Goal: Task Accomplishment & Management: Manage account settings

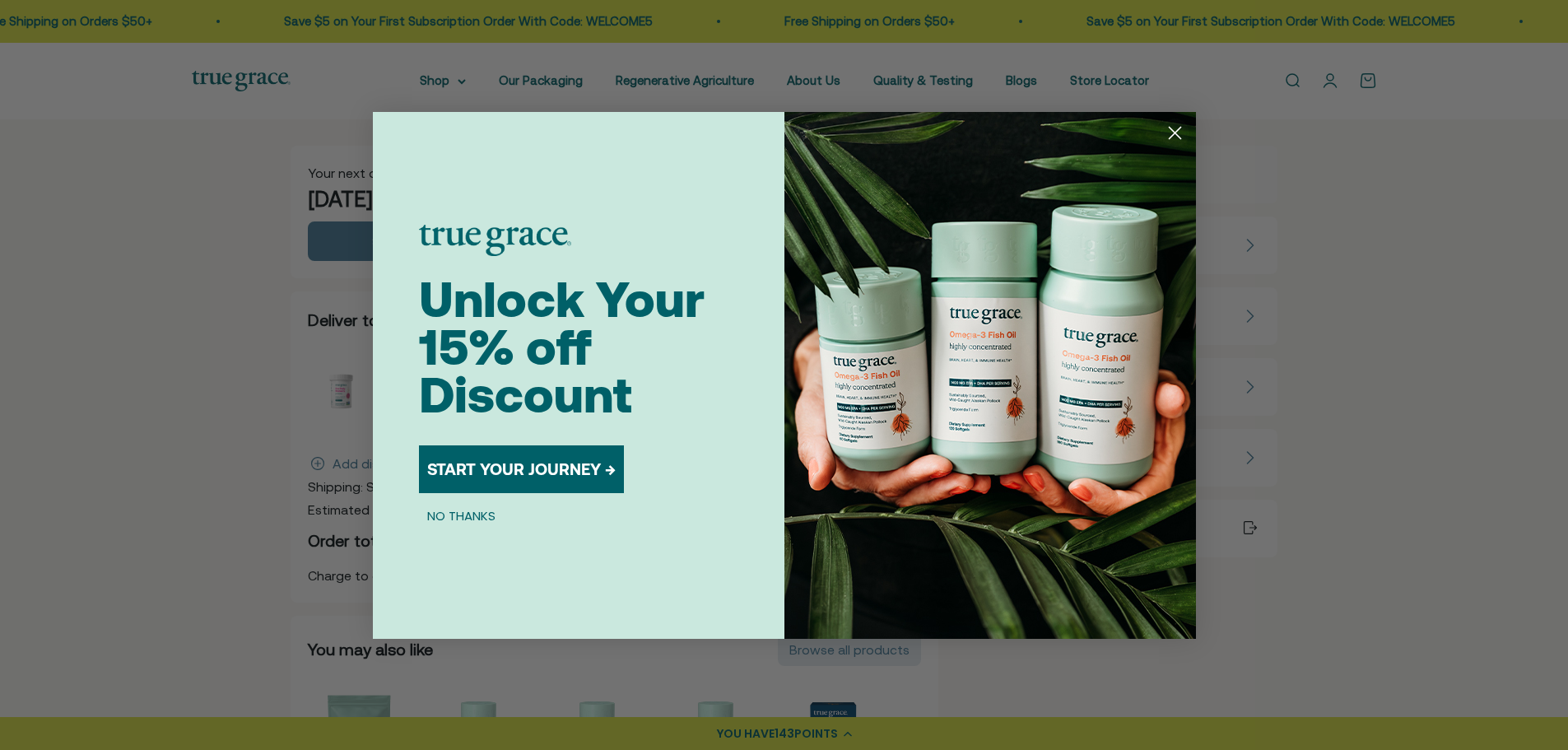
click at [1180, 135] on circle "Close dialog" at bounding box center [1174, 132] width 27 height 27
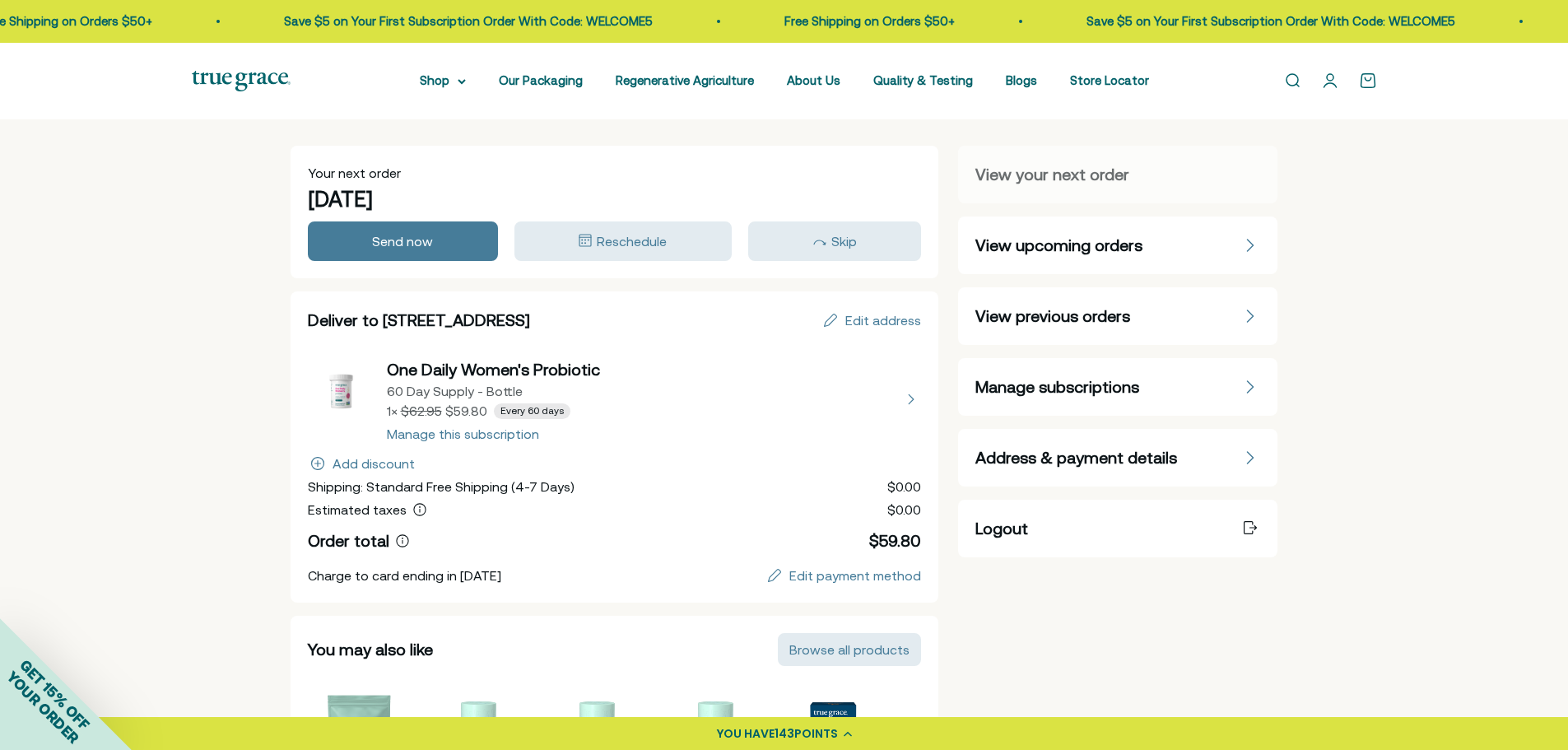
click at [512, 434] on button "view details about One Daily Women's Probiotic 60 Day Supply - Bottle 1 × $59.8…" at bounding box center [614, 399] width 614 height 83
select select "60 Day"
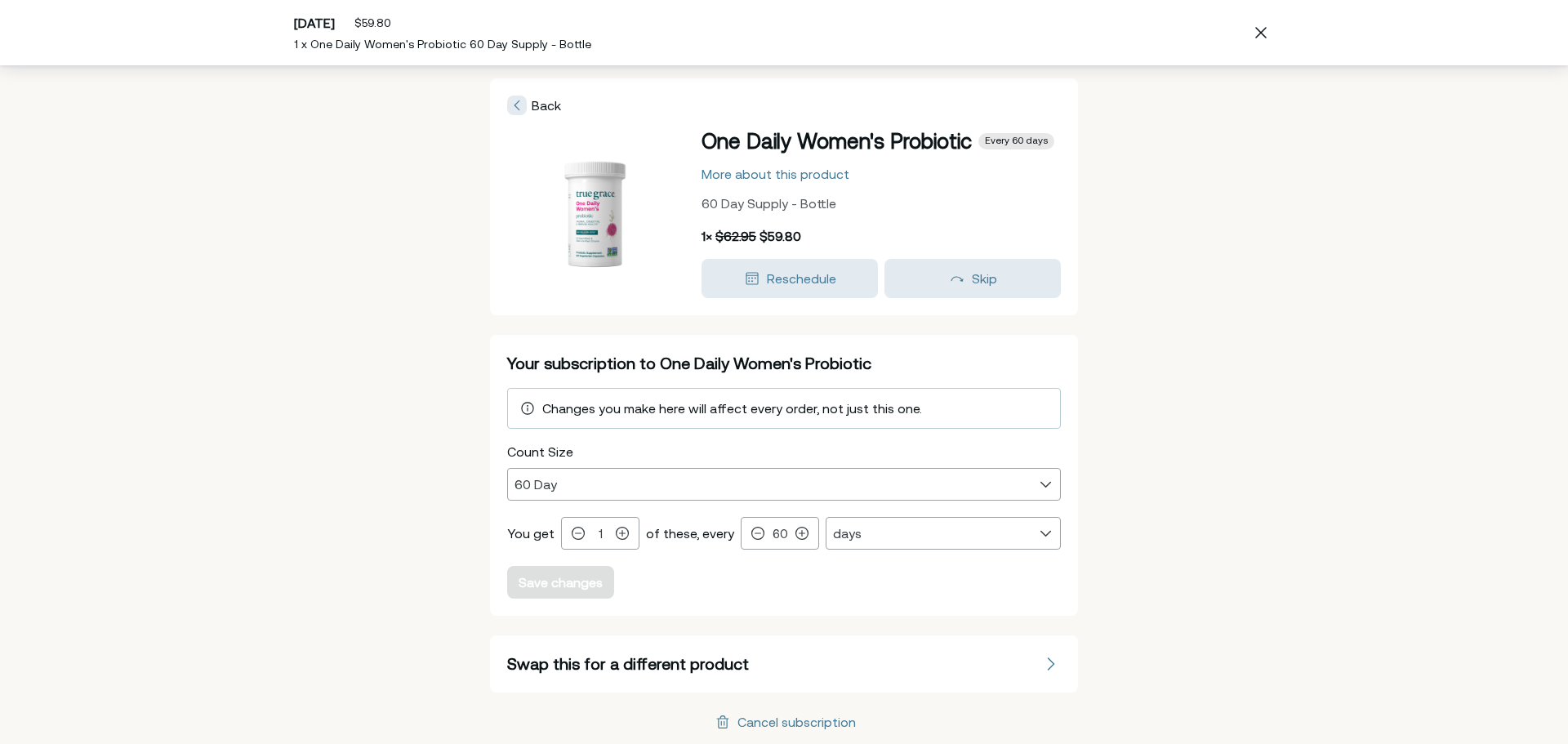
scroll to position [1, 0]
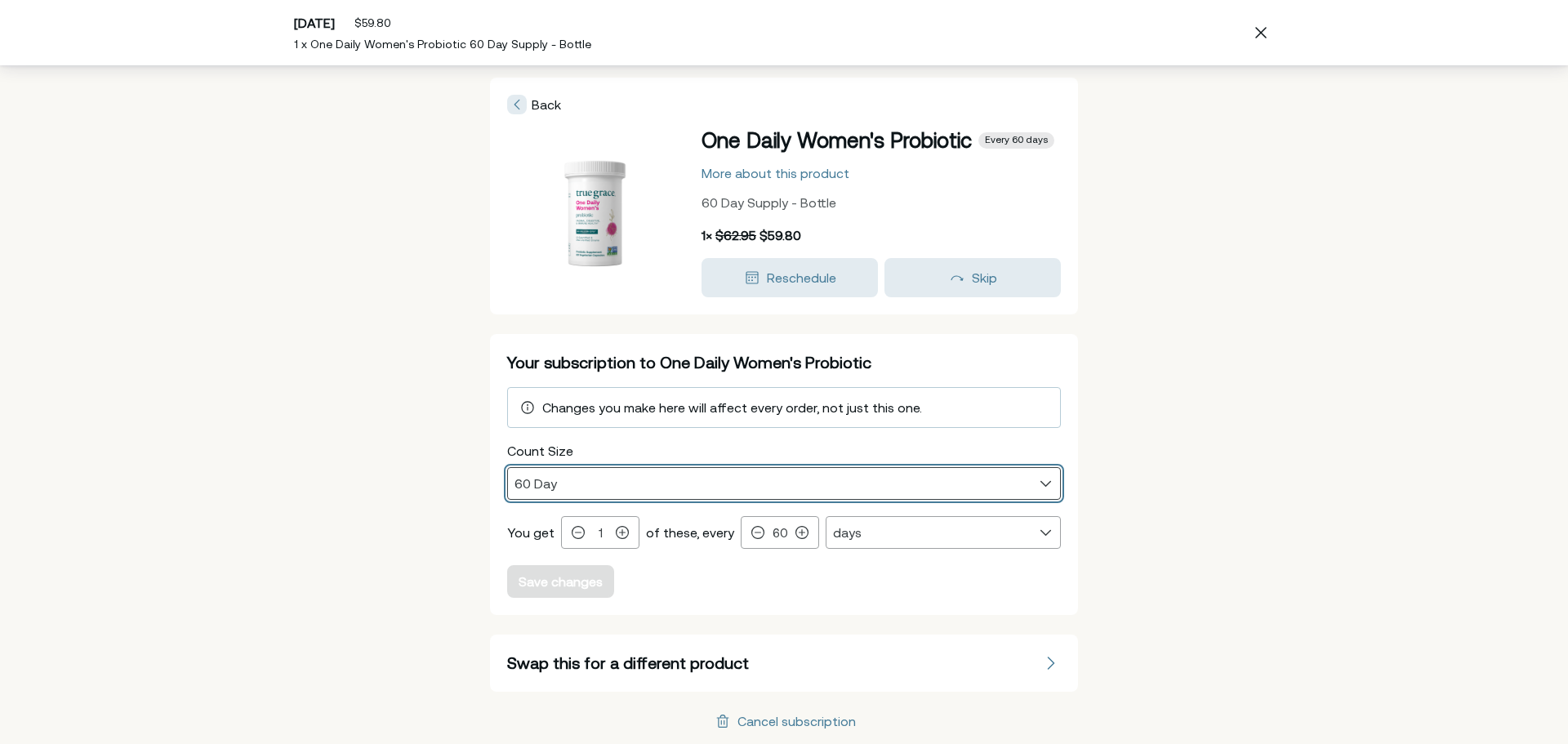
click at [1035, 480] on select "30 Day 60 Day" at bounding box center [784, 484] width 552 height 31
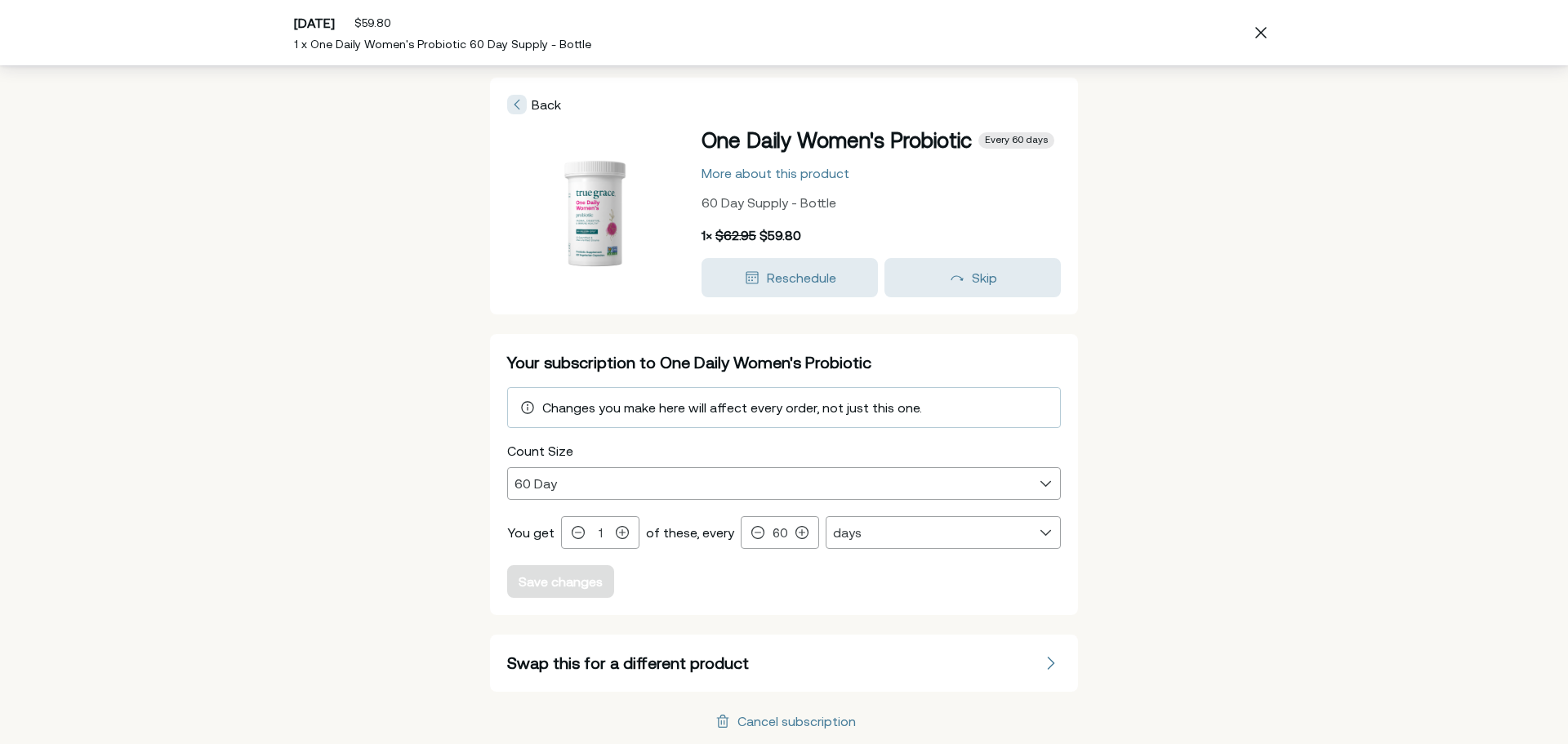
click at [1154, 448] on div "Back One Daily Women's Probiotic Every 60 days More about this product 60 Day S…" at bounding box center [784, 404] width 1568 height 680
click at [531, 105] on span "Back" at bounding box center [546, 106] width 29 height 15
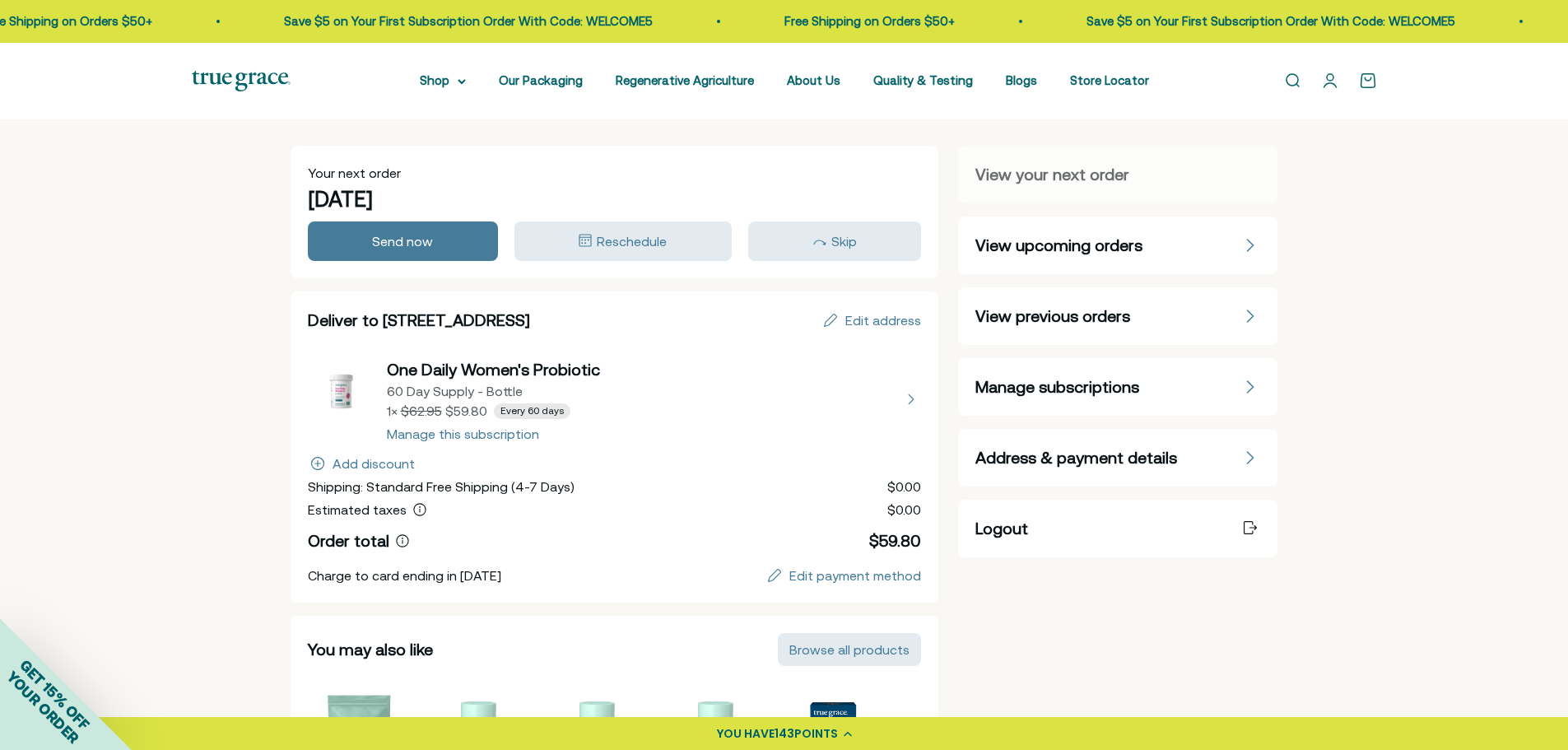
click at [1228, 390] on div "Manage subscriptions" at bounding box center [1118, 387] width 285 height 23
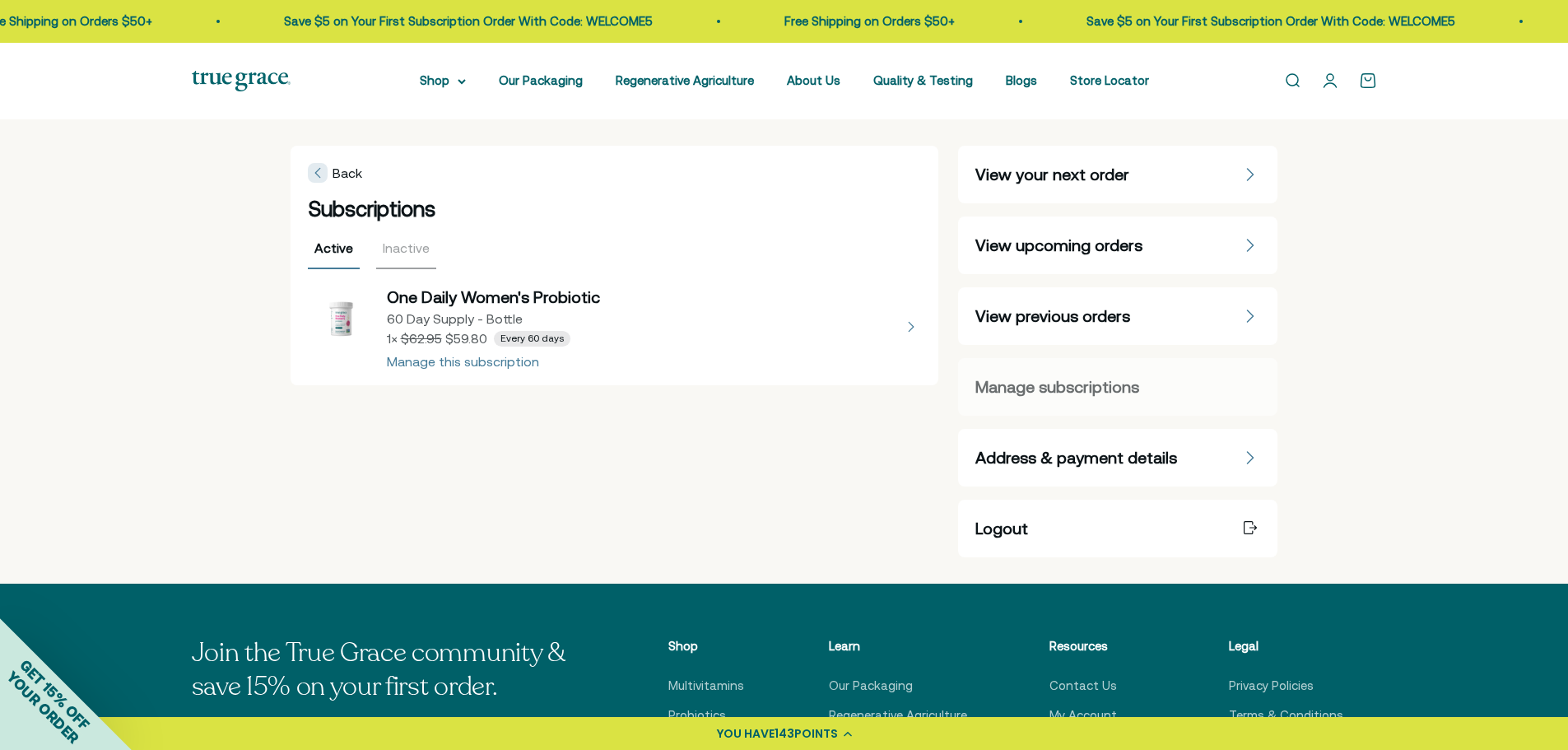
click at [495, 363] on button "view details about One Daily Women's Probiotic 60 Day Supply - Bottle 1 × $59.8…" at bounding box center [614, 326] width 614 height 83
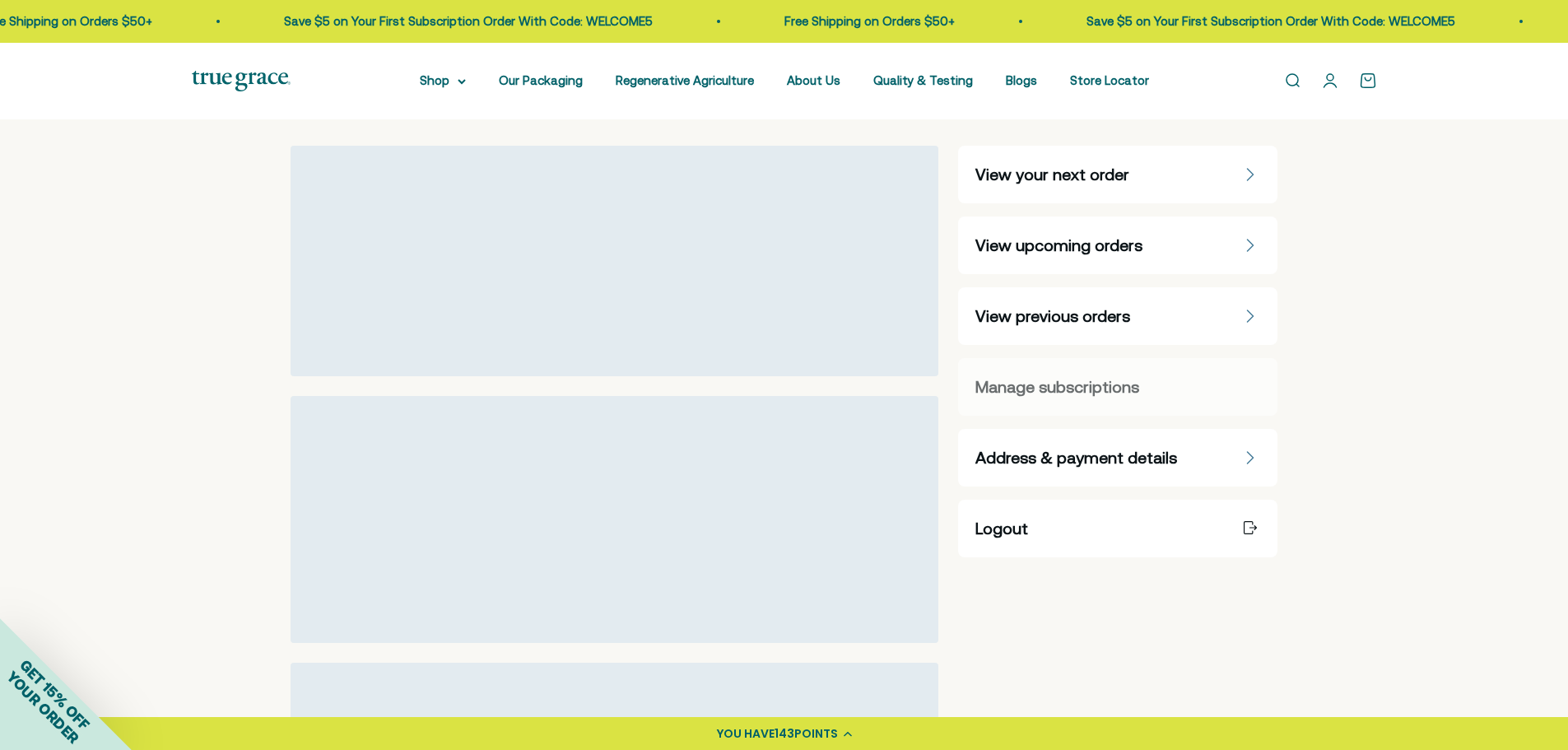
select select "60 Day"
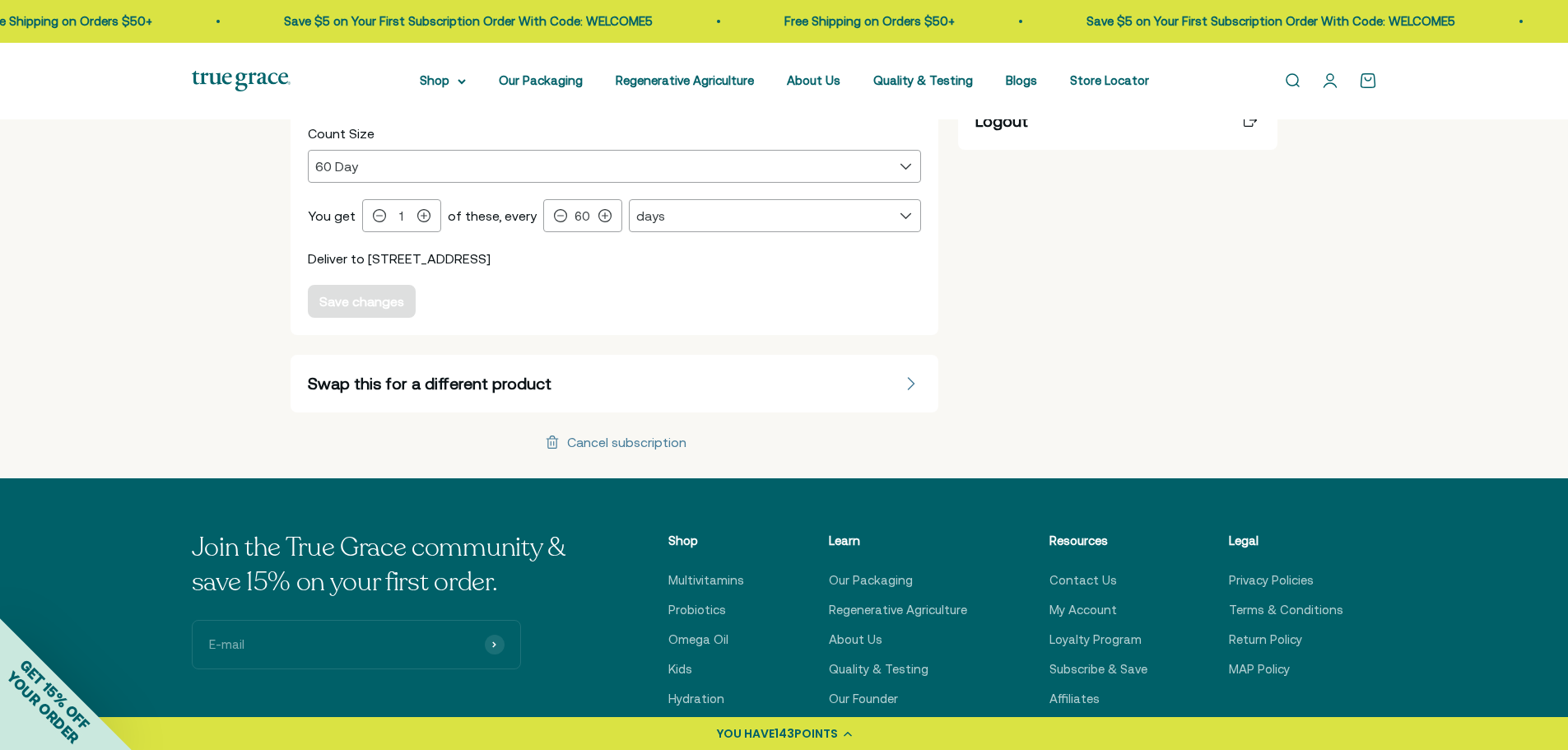
scroll to position [412, 0]
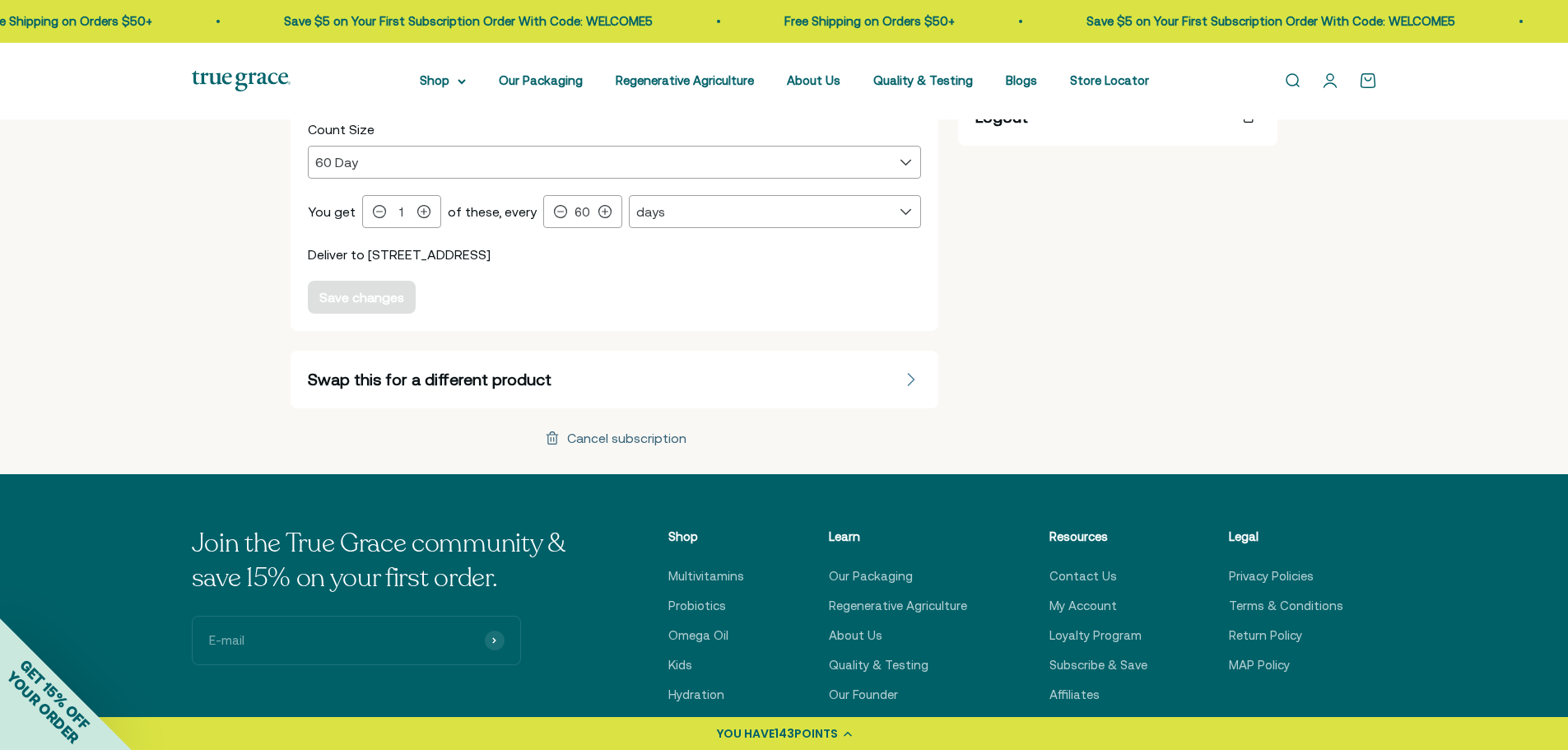
click at [662, 443] on div "Cancel subscription" at bounding box center [626, 438] width 120 height 13
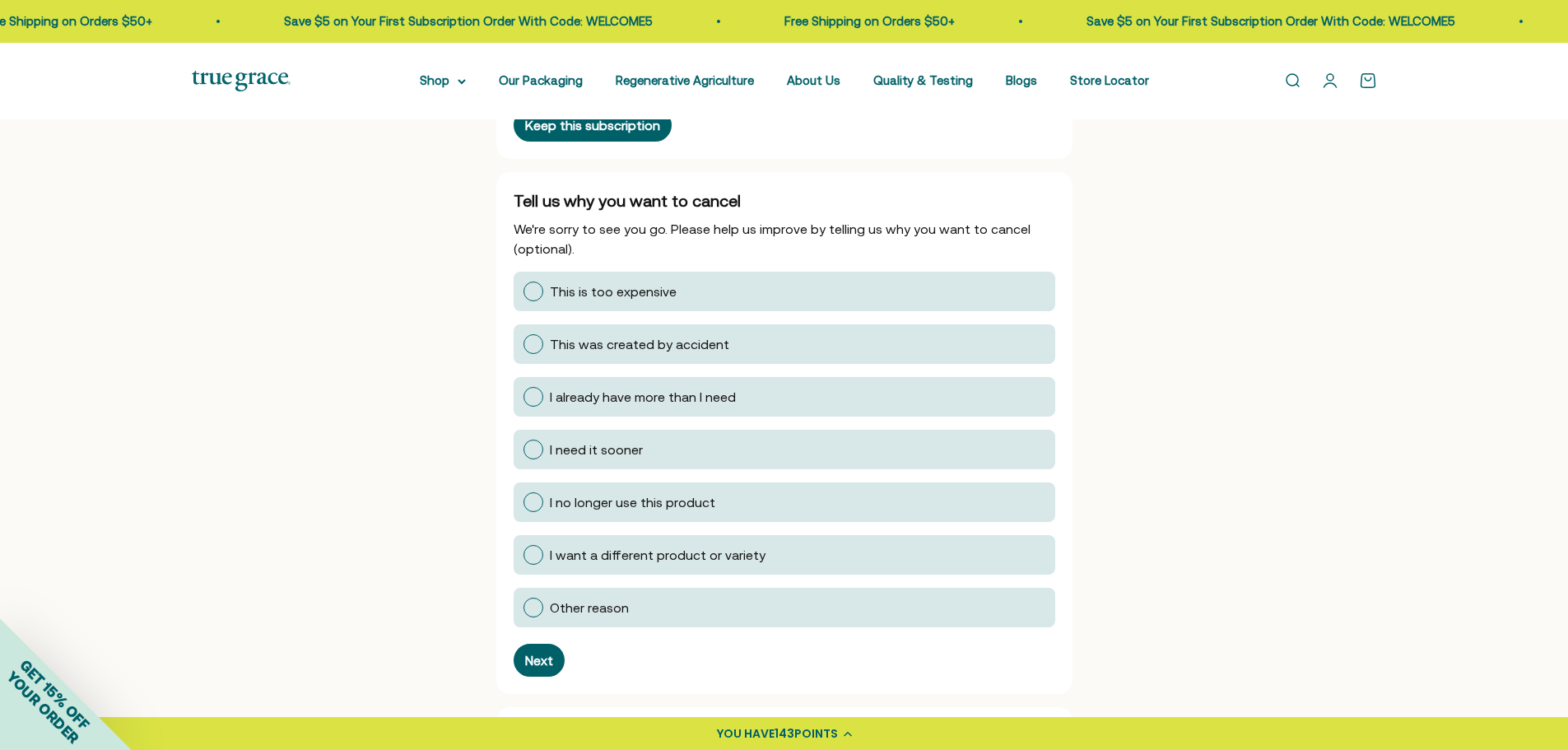
scroll to position [247, 0]
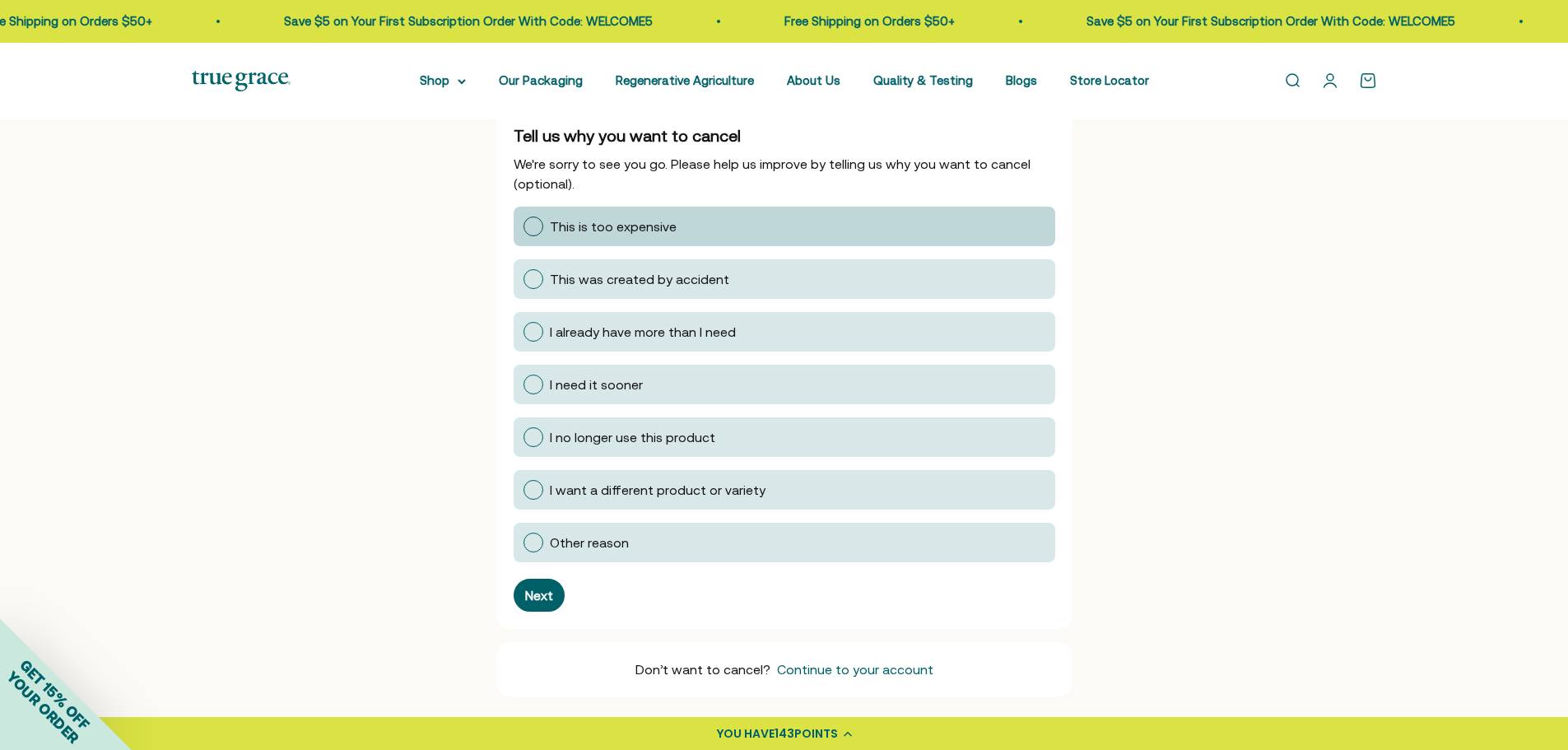
click at [529, 221] on div at bounding box center [533, 226] width 19 height 19
click at [523, 226] on input "This is too expensive" at bounding box center [523, 226] width 0 height 0
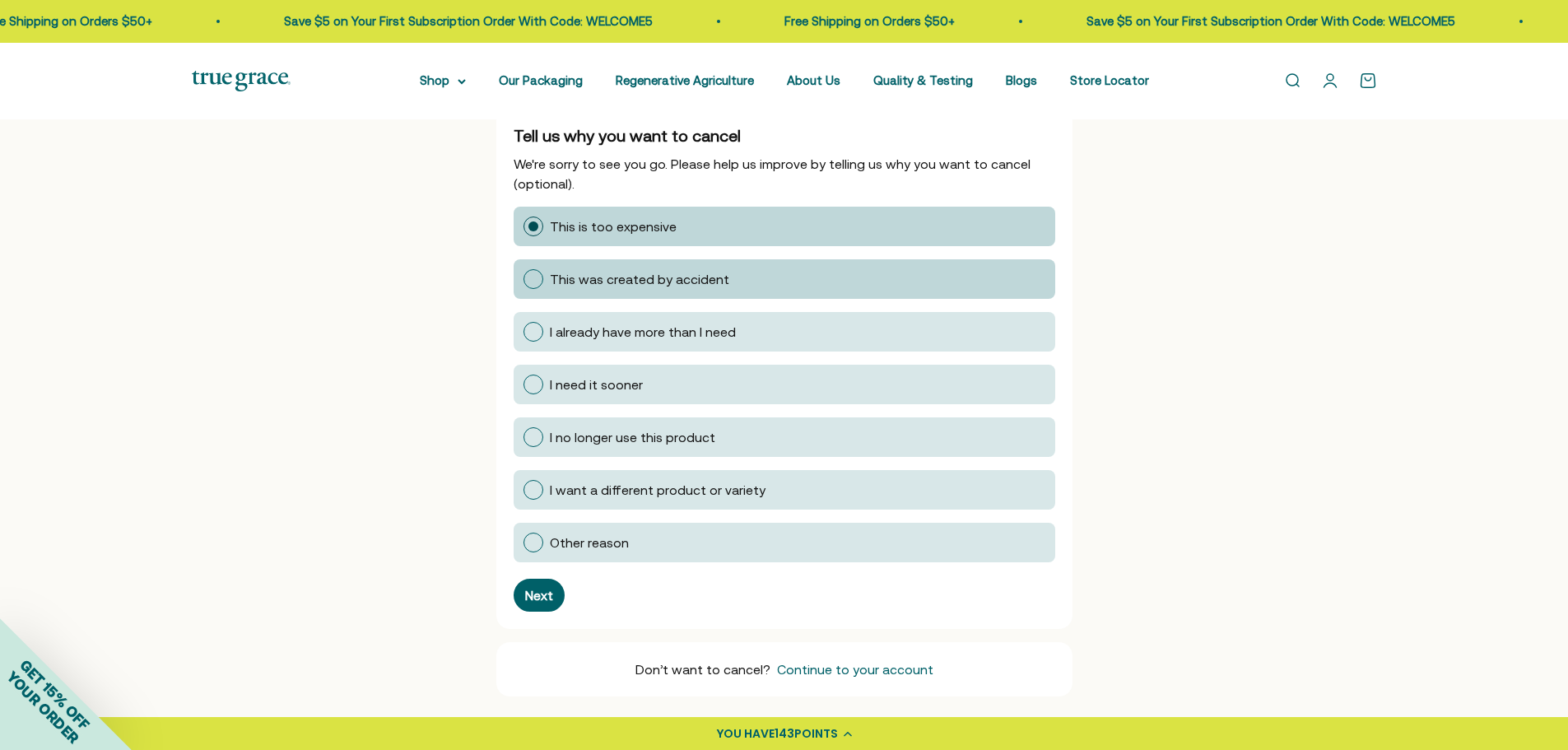
scroll to position [11, 0]
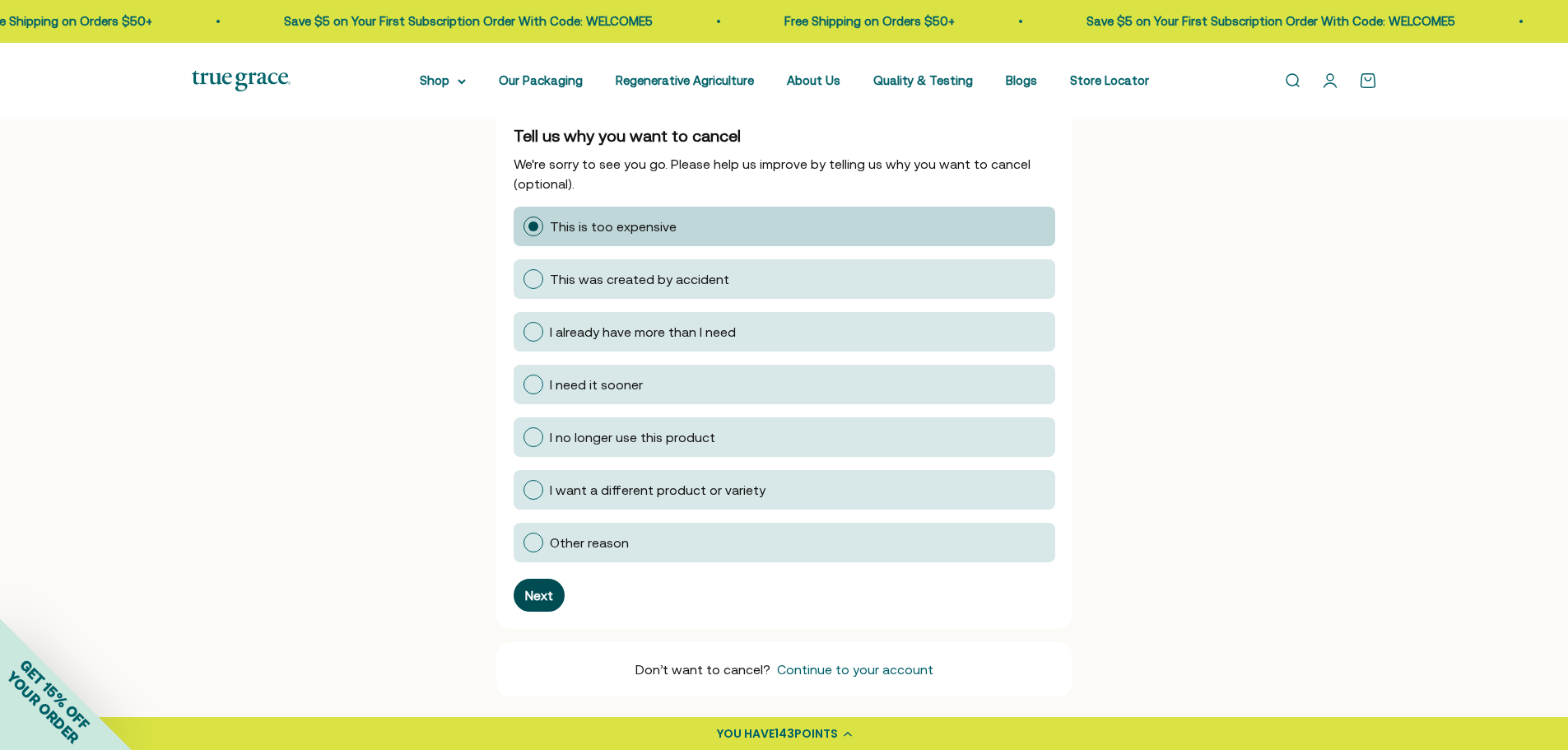
click at [536, 601] on div "Next" at bounding box center [539, 595] width 28 height 13
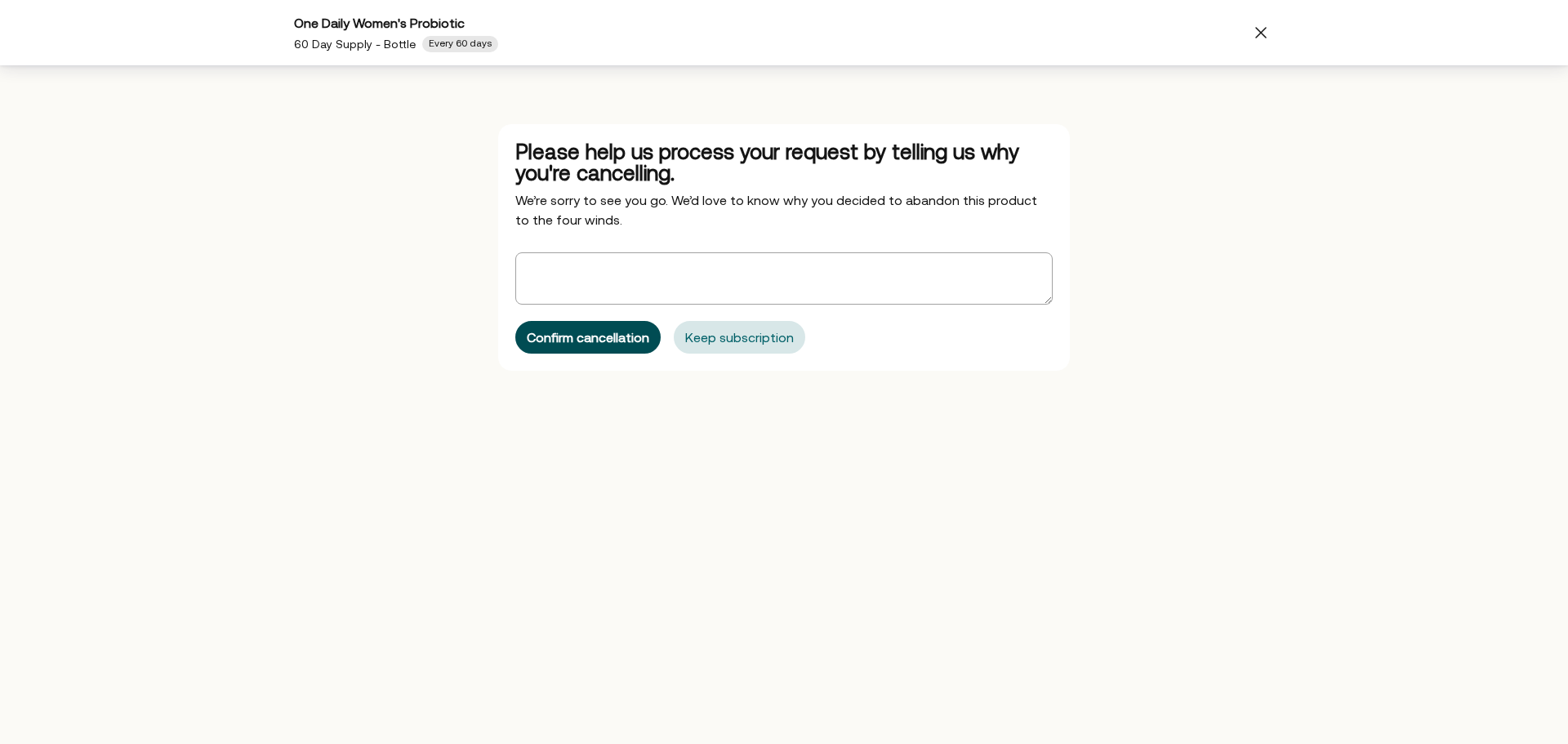
click at [634, 348] on button "Confirm cancellation" at bounding box center [588, 338] width 145 height 33
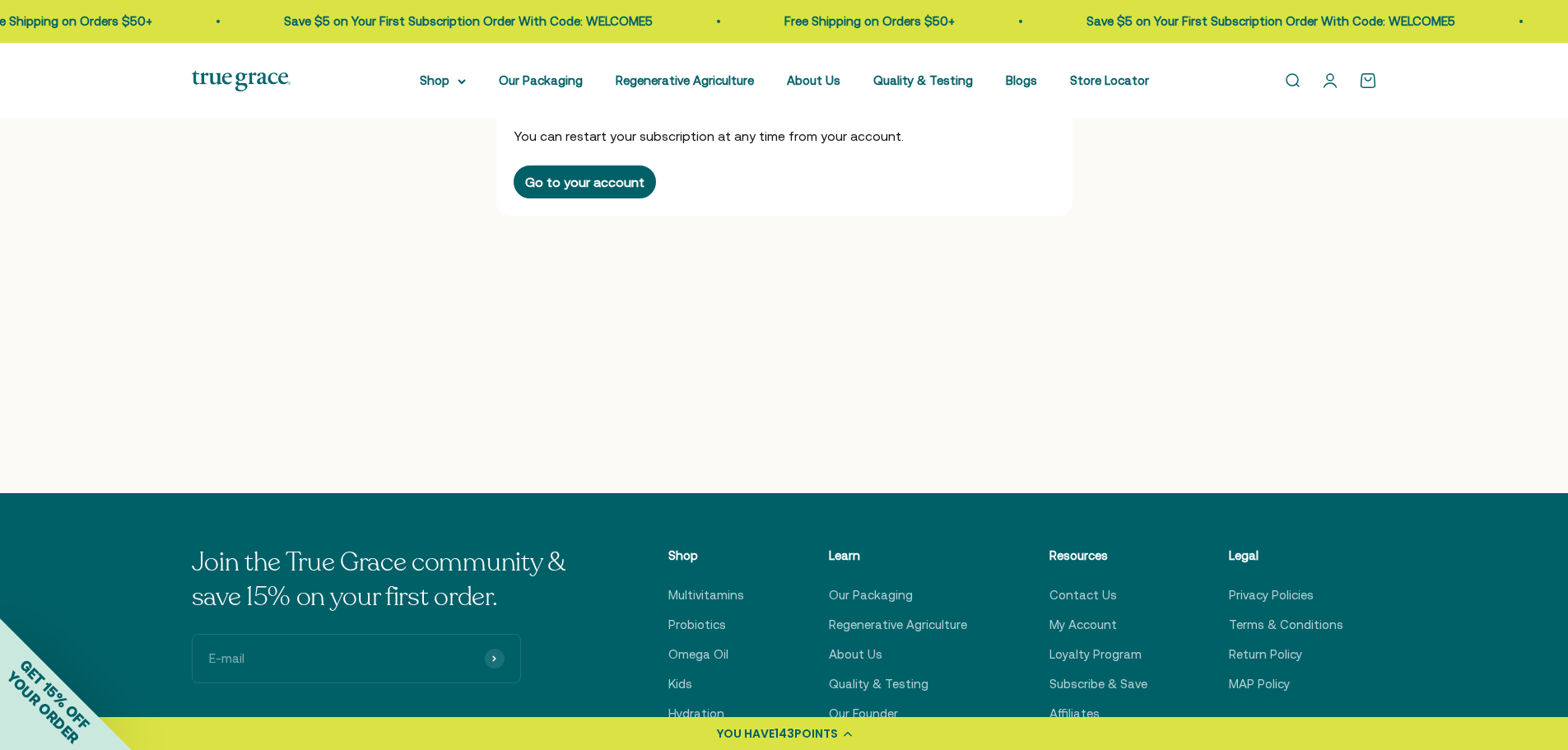
scroll to position [0, 0]
